Goal: Transaction & Acquisition: Obtain resource

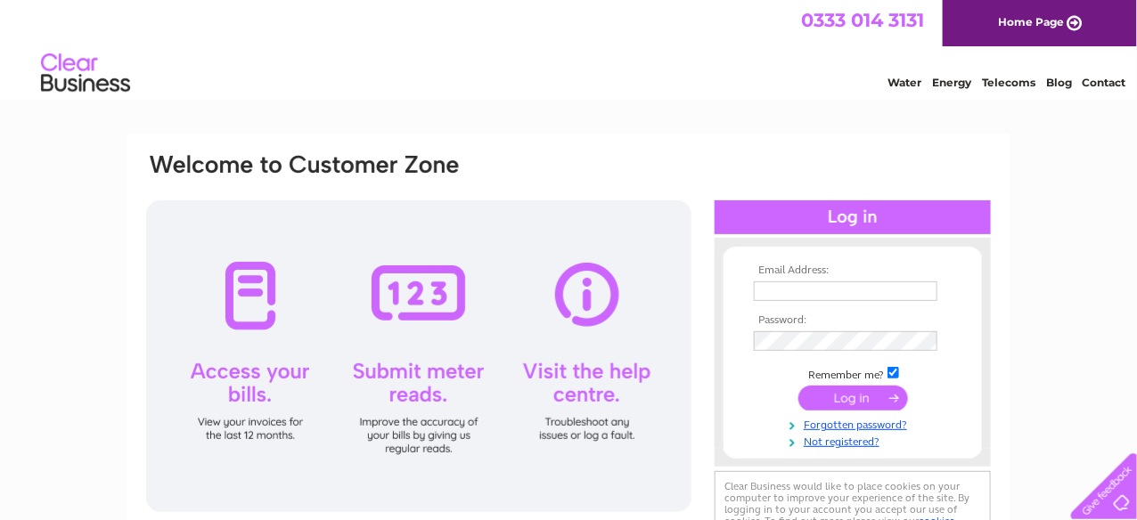
type input "[PERSON_NAME][EMAIL_ADDRESS][DOMAIN_NAME]"
click at [847, 396] on input "submit" at bounding box center [853, 398] width 110 height 25
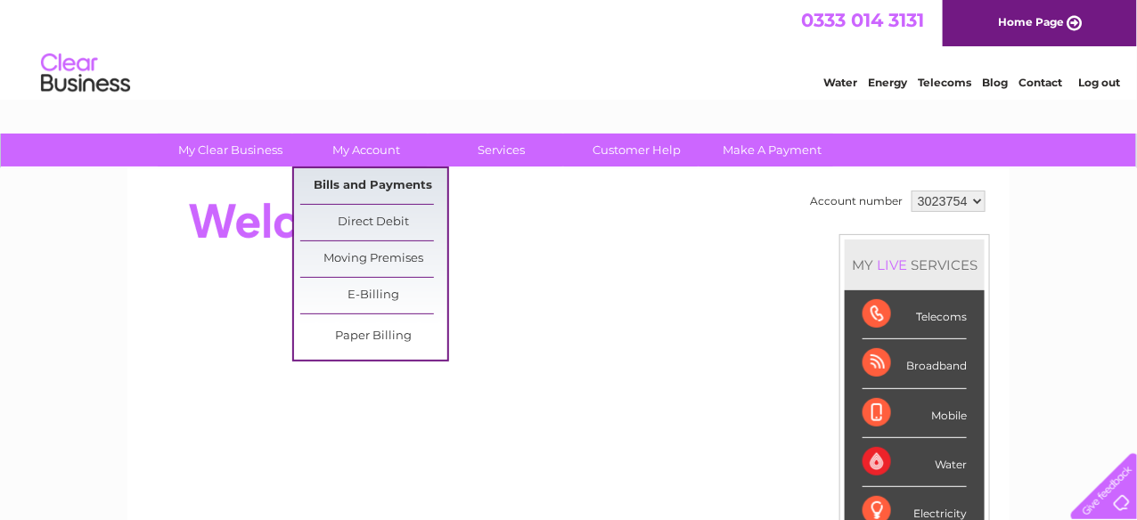
click at [372, 180] on link "Bills and Payments" at bounding box center [373, 186] width 147 height 36
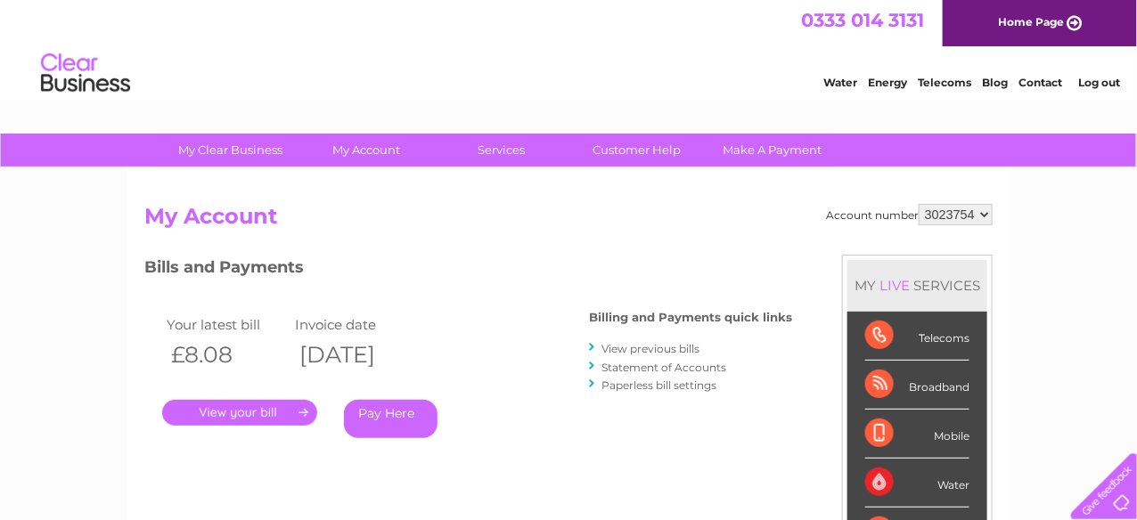
click at [665, 347] on link "View previous bills" at bounding box center [650, 348] width 98 height 13
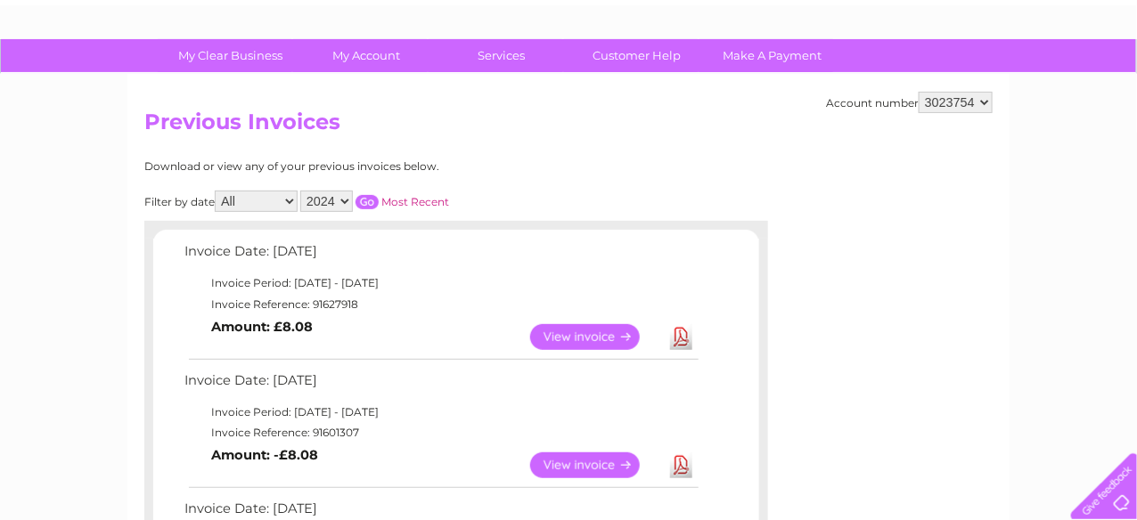
scroll to position [88, 0]
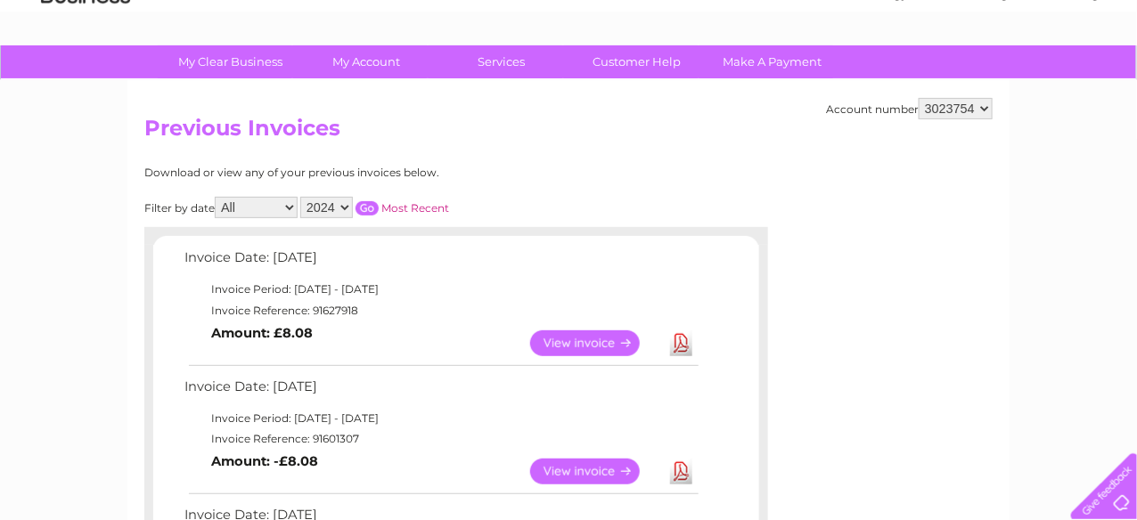
click at [421, 206] on link "Most Recent" at bounding box center [415, 207] width 68 height 13
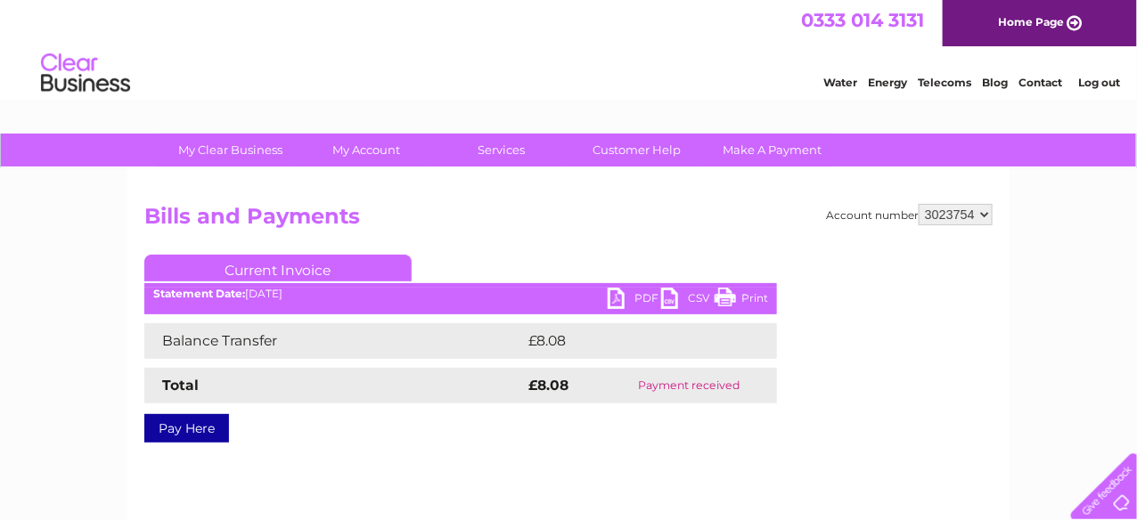
click at [642, 295] on link "PDF" at bounding box center [634, 301] width 53 height 26
click at [1089, 83] on link "Log out" at bounding box center [1099, 82] width 42 height 13
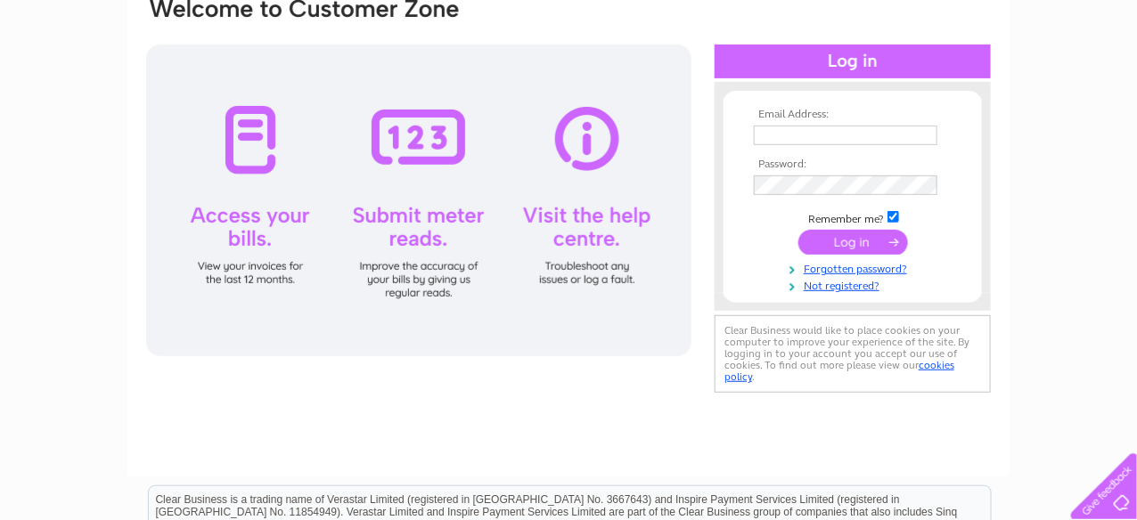
scroll to position [177, 0]
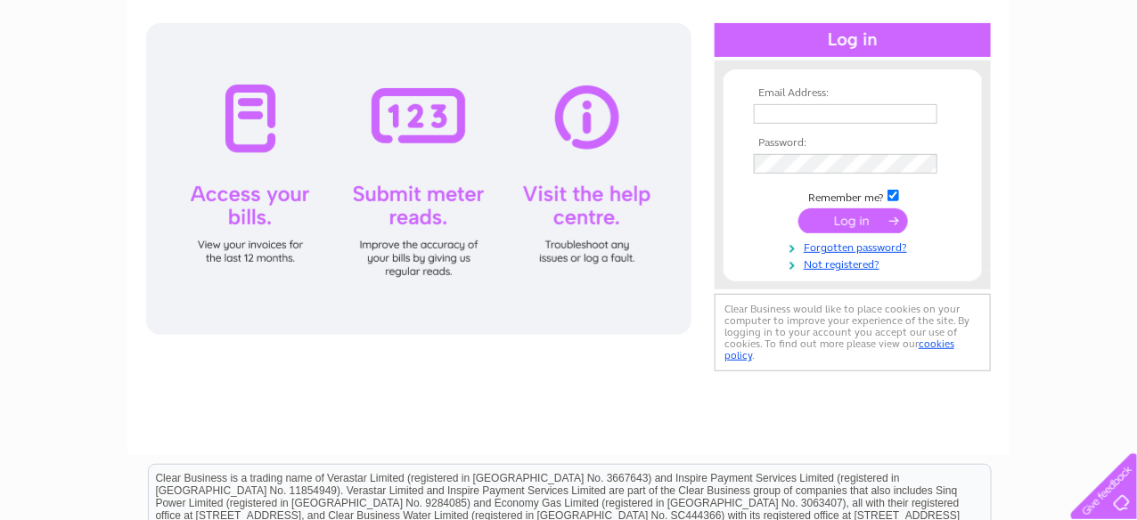
type input "[PERSON_NAME][EMAIL_ADDRESS][DOMAIN_NAME]"
click at [247, 252] on div at bounding box center [418, 179] width 545 height 312
click at [250, 143] on div at bounding box center [418, 179] width 545 height 312
click at [849, 220] on input "submit" at bounding box center [853, 220] width 110 height 25
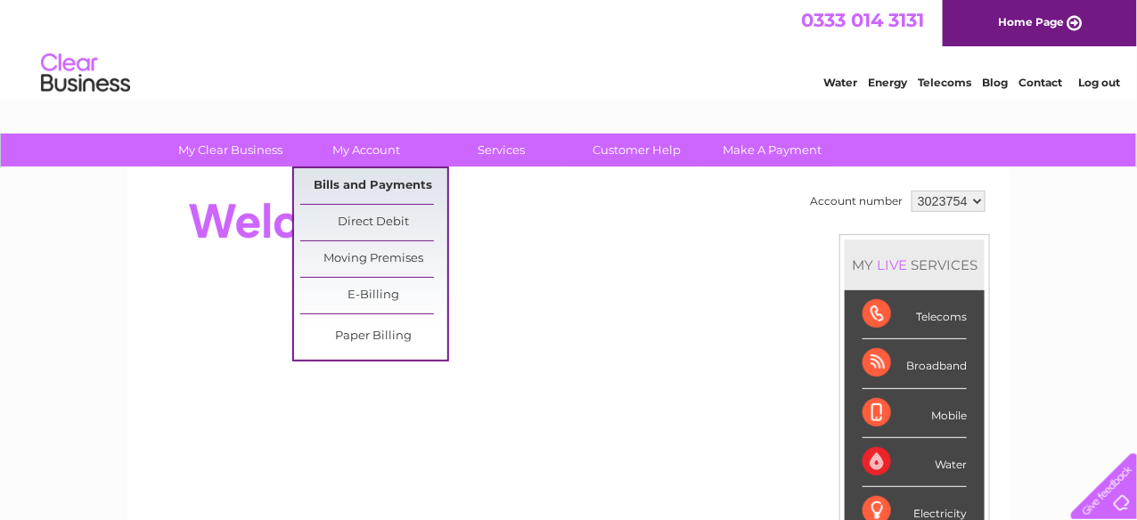
click at [365, 182] on link "Bills and Payments" at bounding box center [373, 186] width 147 height 36
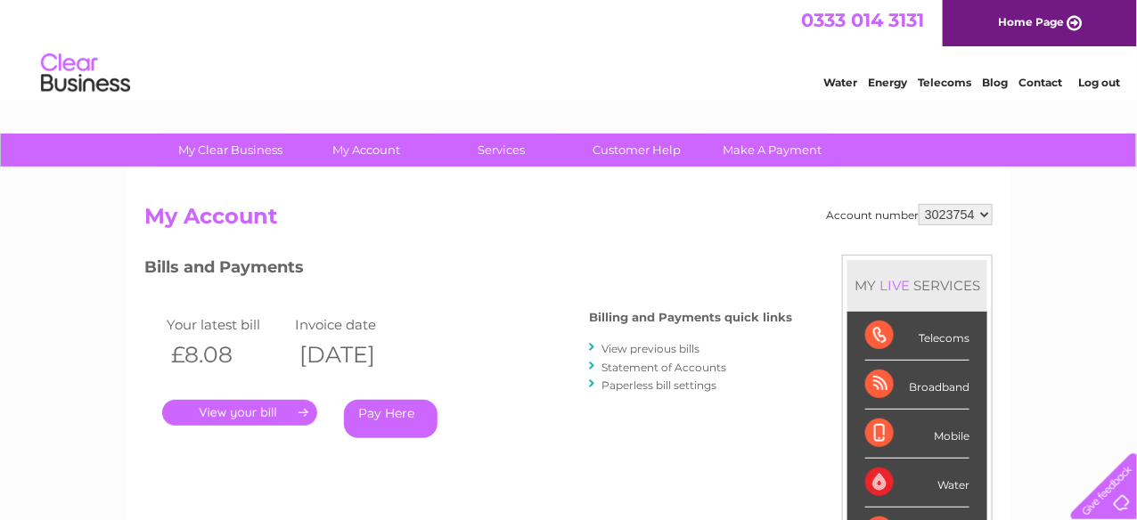
click at [1091, 82] on link "Log out" at bounding box center [1099, 82] width 42 height 13
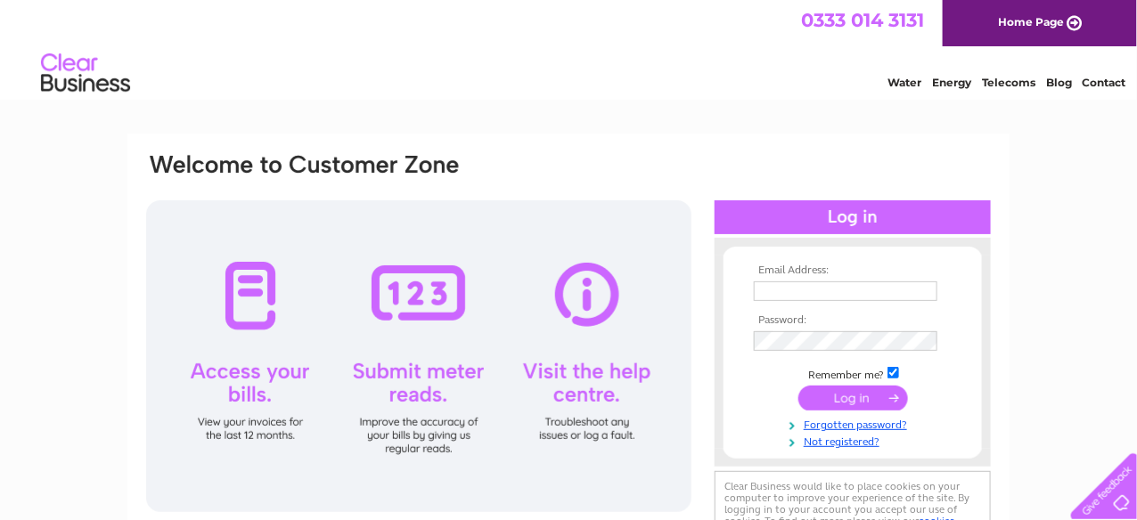
type input "[PERSON_NAME][EMAIL_ADDRESS][DOMAIN_NAME]"
click at [841, 400] on input "submit" at bounding box center [853, 398] width 110 height 25
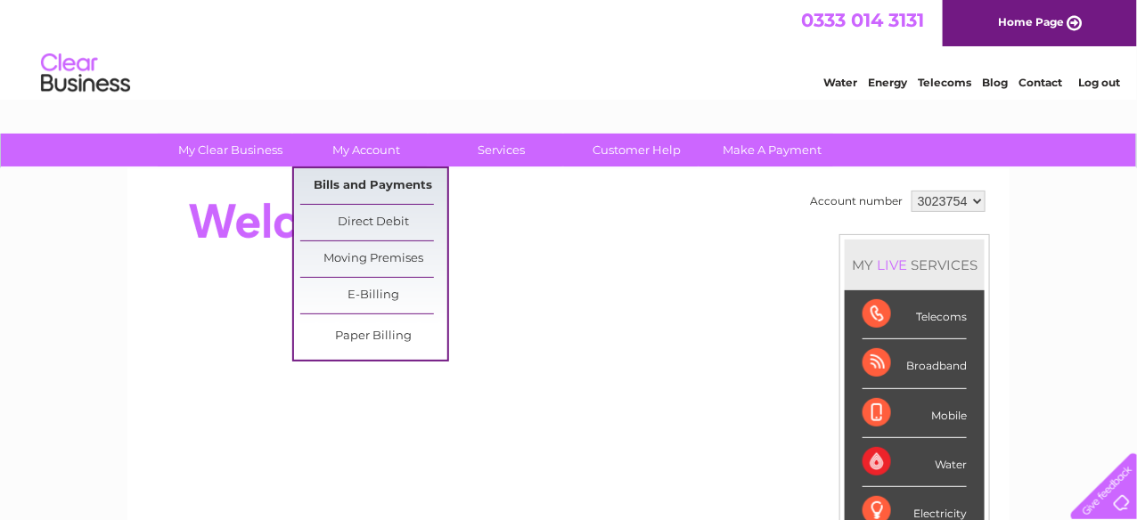
click at [380, 181] on link "Bills and Payments" at bounding box center [373, 186] width 147 height 36
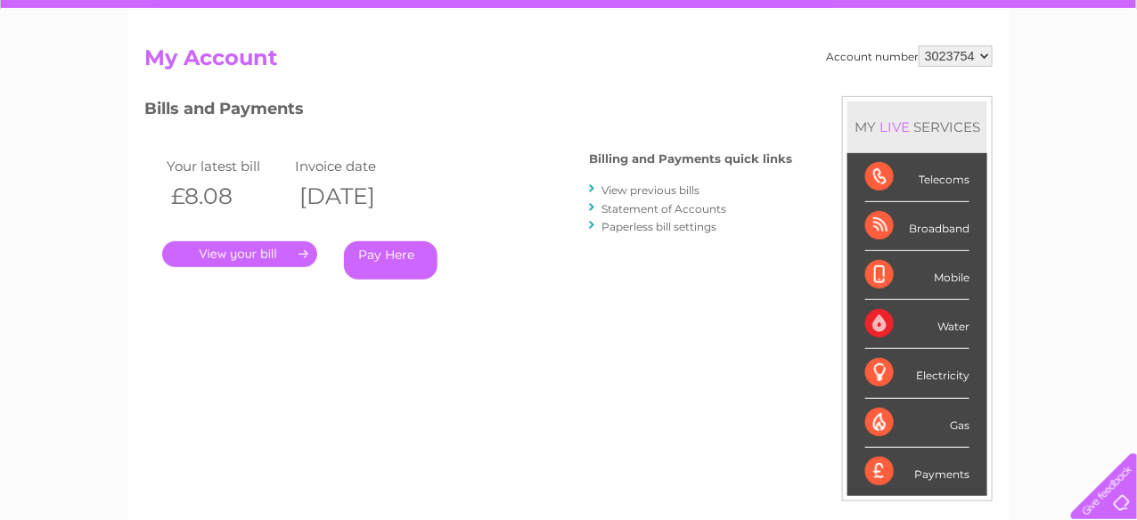
scroll to position [177, 0]
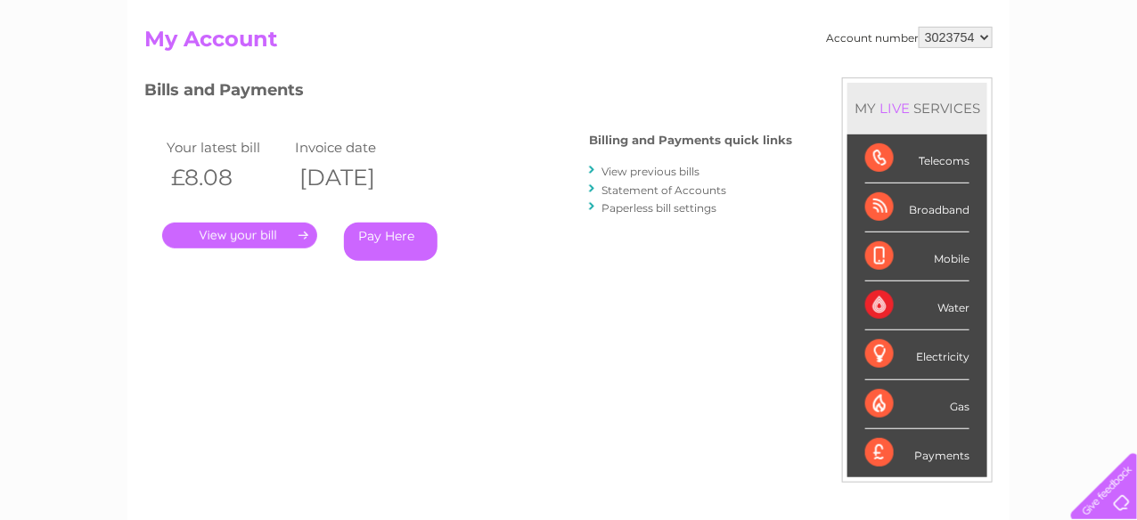
click at [239, 231] on link "." at bounding box center [239, 236] width 155 height 26
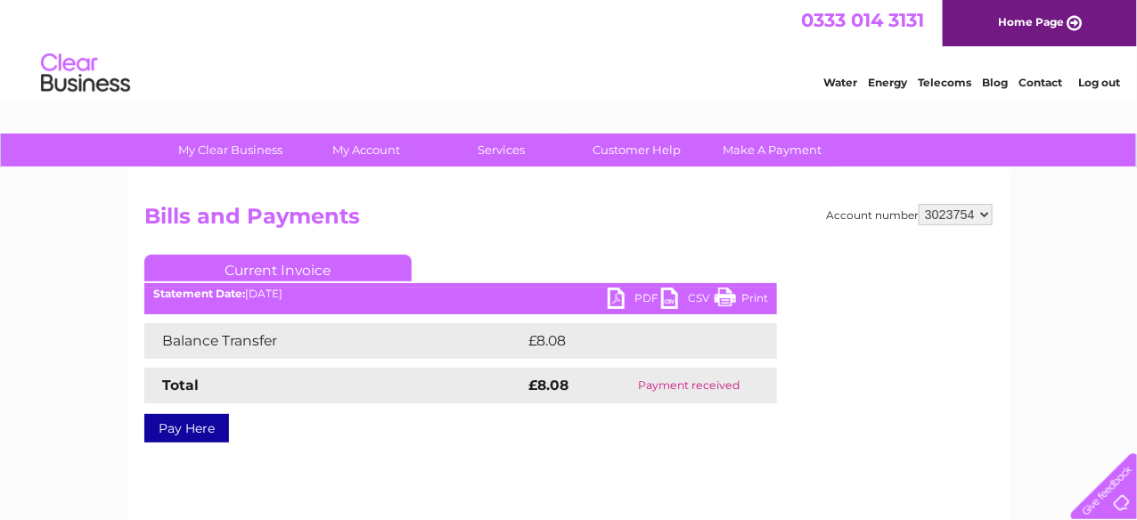
click at [643, 295] on link "PDF" at bounding box center [634, 301] width 53 height 26
click at [842, 80] on link "Water" at bounding box center [840, 82] width 34 height 13
